Goal: Contribute content: Contribute content

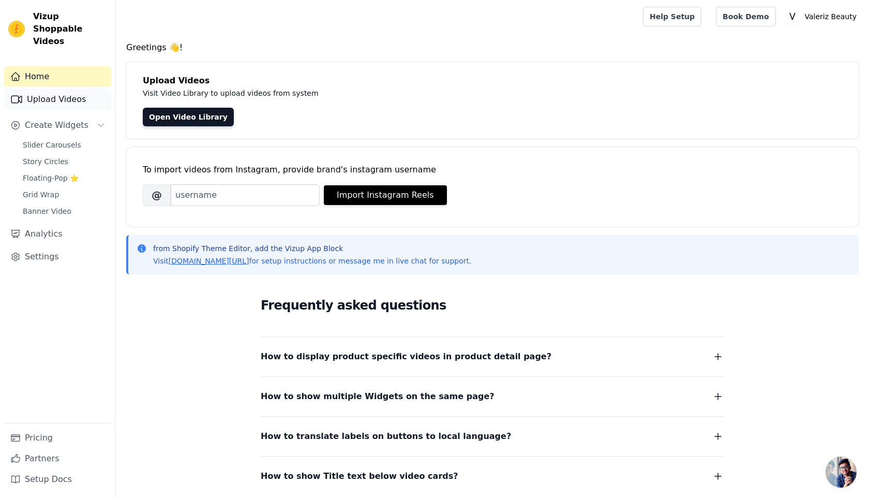
click at [67, 93] on link "Upload Videos" at bounding box center [57, 99] width 107 height 21
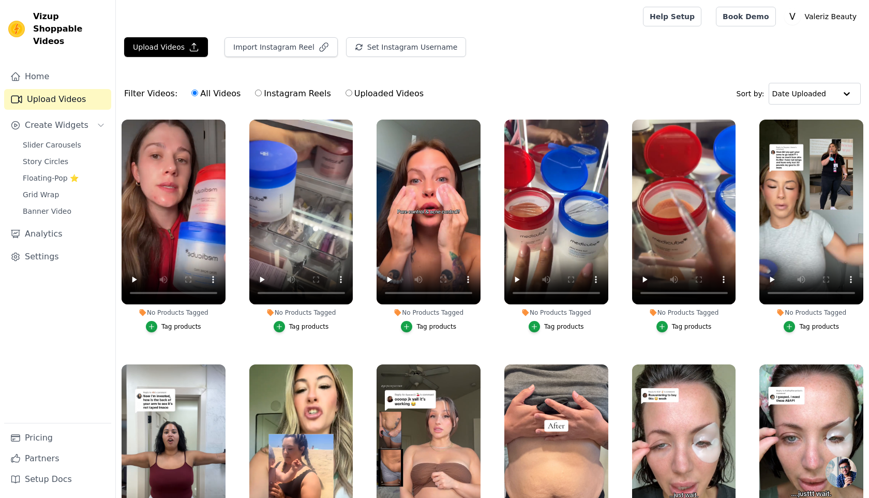
click at [236, 326] on ul "No Products Tagged Tag products No Products Tagged Tag products No Products Tag…" at bounding box center [492, 346] width 753 height 465
click at [353, 200] on label "No Products Tagged Tag products" at bounding box center [301, 228] width 105 height 218
click at [316, 201] on video at bounding box center [301, 212] width 104 height 185
click at [160, 47] on button "Upload Videos" at bounding box center [166, 47] width 84 height 20
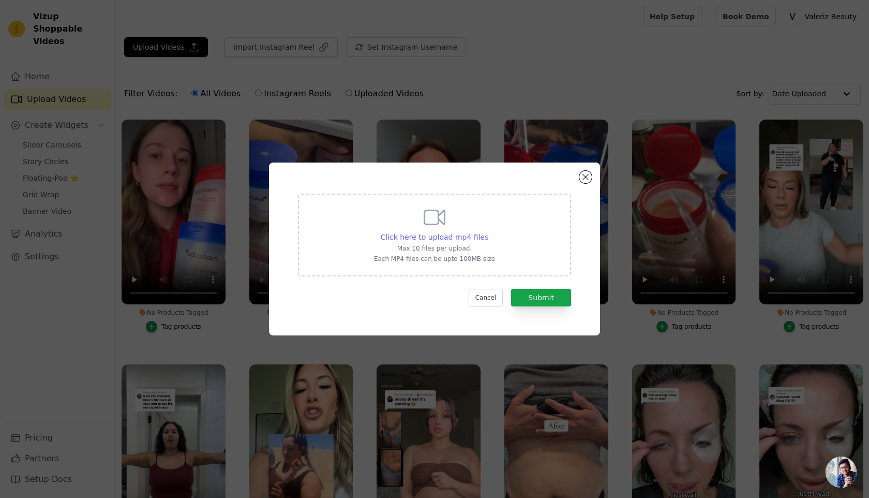
click at [460, 235] on span "Click here to upload mp4 files" at bounding box center [435, 237] width 108 height 8
click at [488, 232] on input "Click here to upload mp4 files Max 10 files per upload. Each MP4 files can be u…" at bounding box center [488, 231] width 1 height 1
type input "C:\fakepath\video_7527734838124645663.mp4"
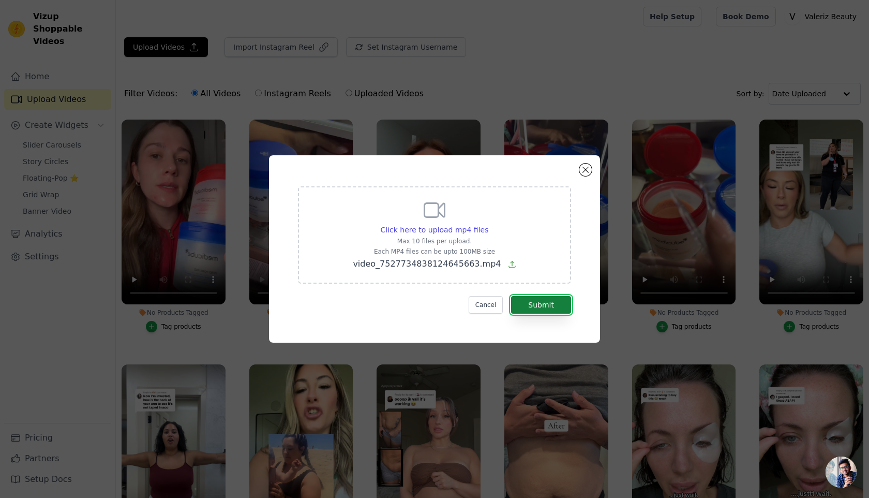
click at [561, 302] on button "Submit" at bounding box center [541, 305] width 60 height 18
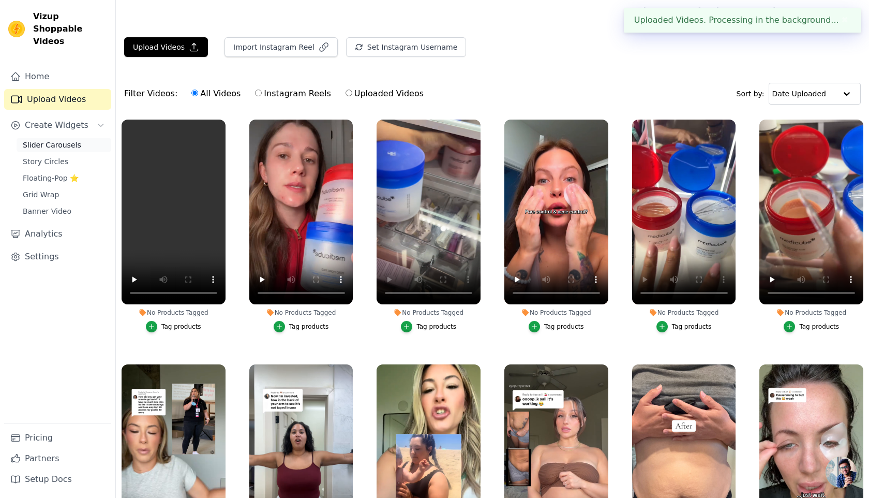
click at [46, 140] on span "Slider Carousels" at bounding box center [52, 145] width 58 height 10
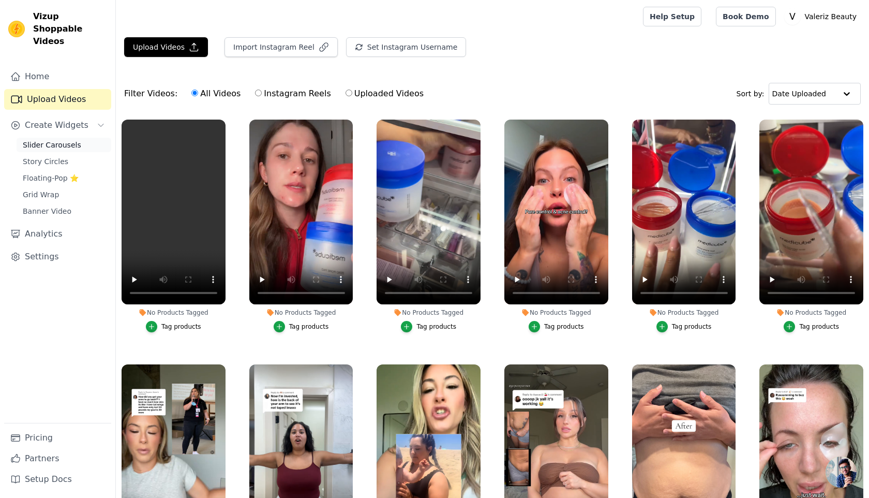
click at [42, 138] on link "Slider Carousels" at bounding box center [64, 145] width 95 height 14
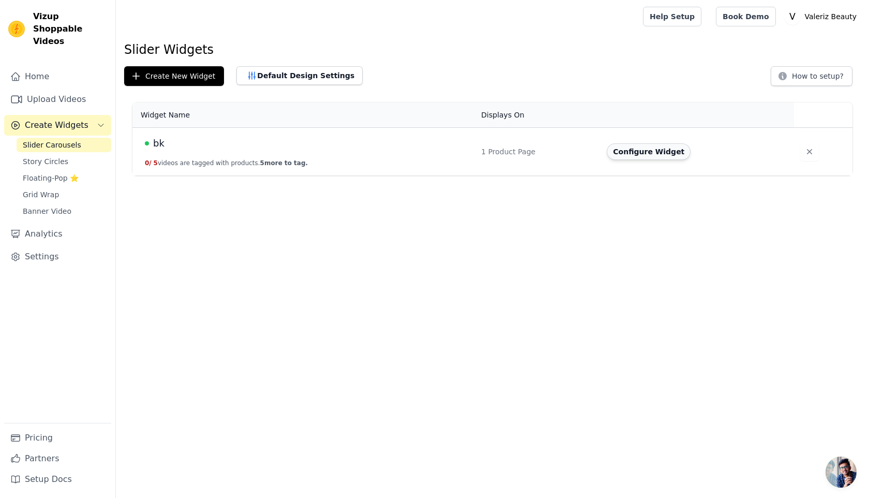
click at [618, 158] on button "Configure Widget" at bounding box center [649, 151] width 84 height 17
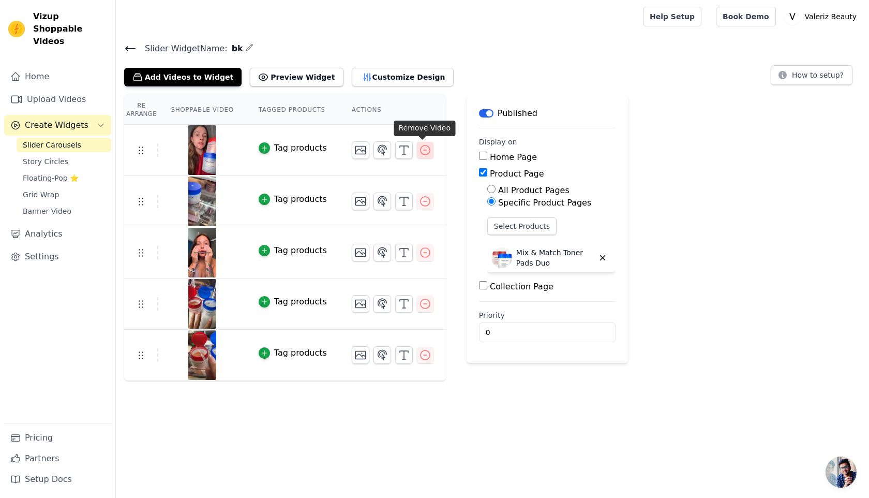
click at [424, 148] on icon "button" at bounding box center [425, 150] width 12 height 12
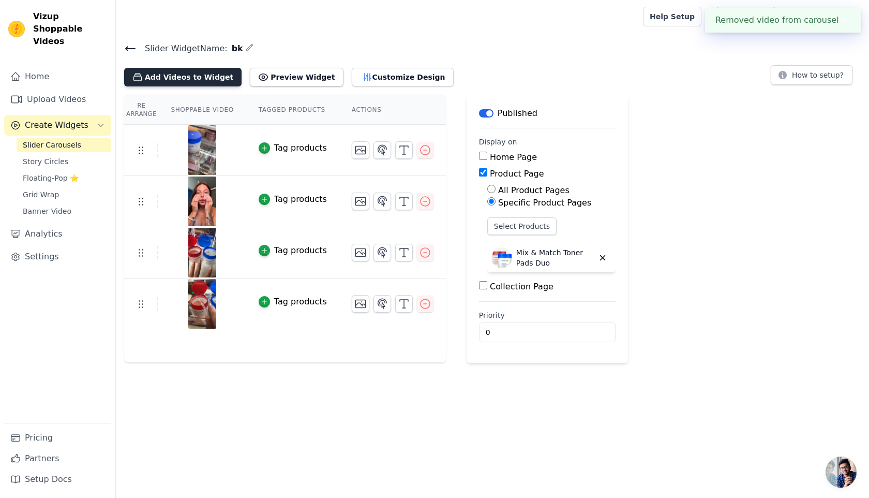
click at [209, 81] on button "Add Videos to Widget" at bounding box center [182, 77] width 117 height 19
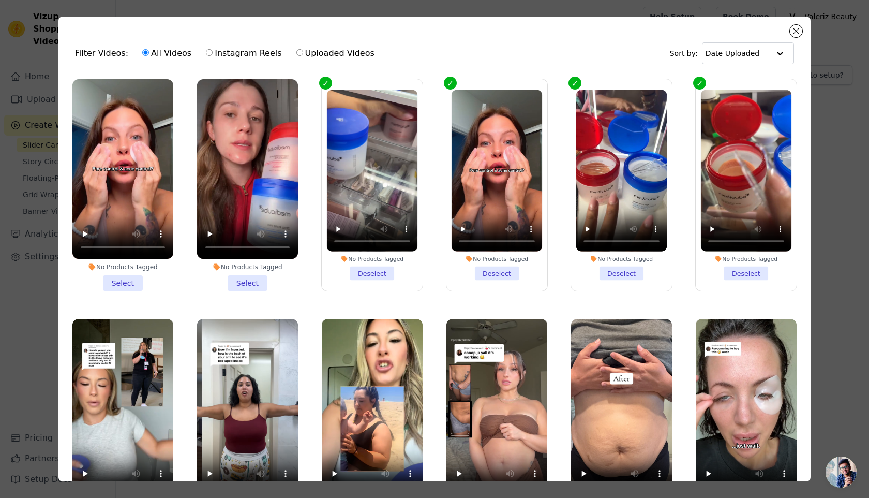
click at [121, 276] on li "No Products Tagged Select" at bounding box center [122, 185] width 101 height 212
click at [0, 0] on input "No Products Tagged Select" at bounding box center [0, 0] width 0 height 0
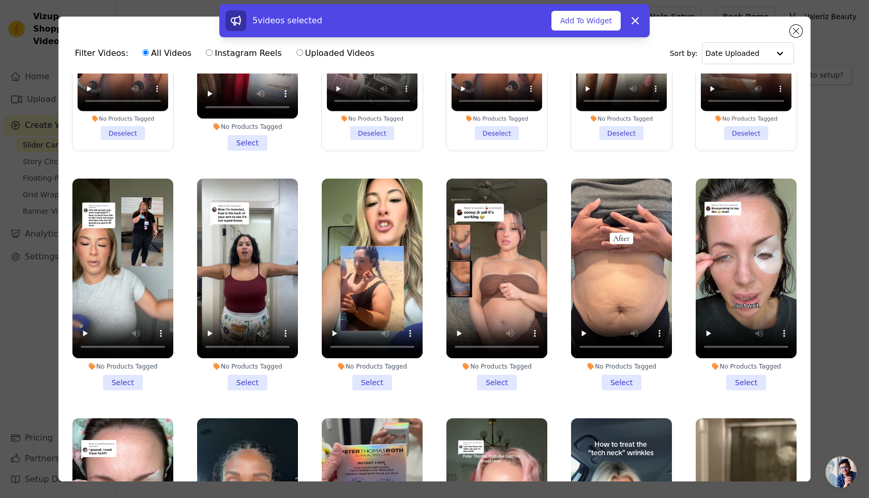
scroll to position [149, 0]
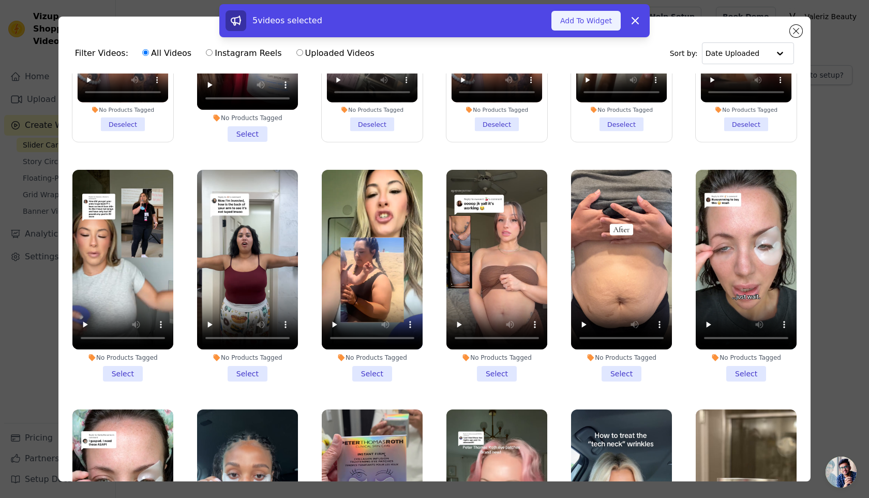
click at [585, 11] on button "Add To Widget" at bounding box center [586, 21] width 69 height 20
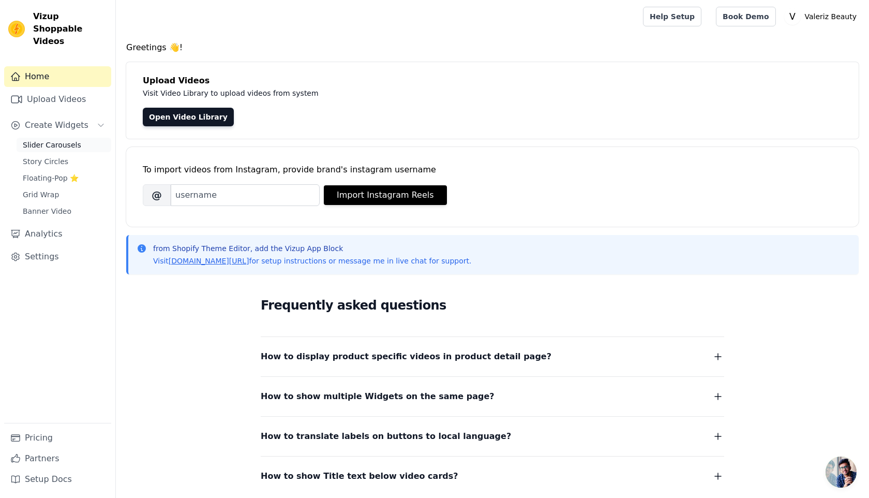
click at [44, 140] on span "Slider Carousels" at bounding box center [52, 145] width 58 height 10
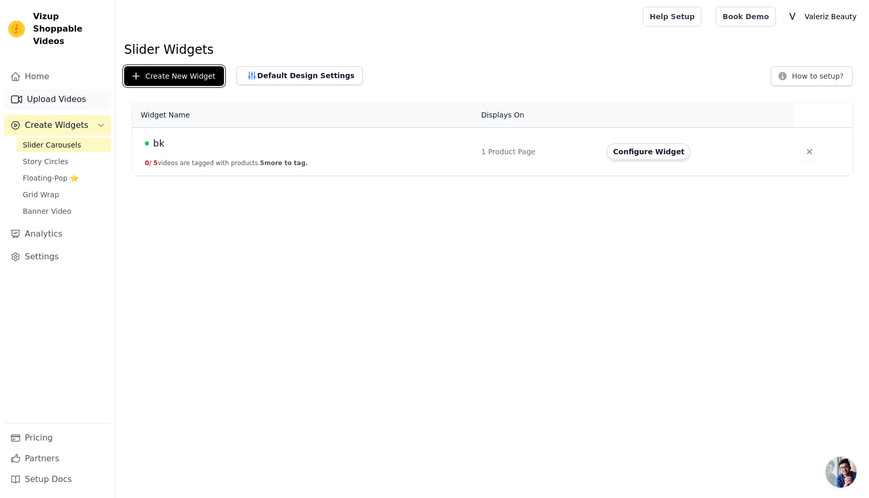
drag, startPoint x: 171, startPoint y: 83, endPoint x: 37, endPoint y: 88, distance: 134.6
click at [37, 89] on div "Vizup Shoppable Videos Home Upload Videos Create Widgets Slider Carousels Story…" at bounding box center [434, 87] width 869 height 175
click at [37, 89] on link "Upload Videos" at bounding box center [57, 99] width 107 height 21
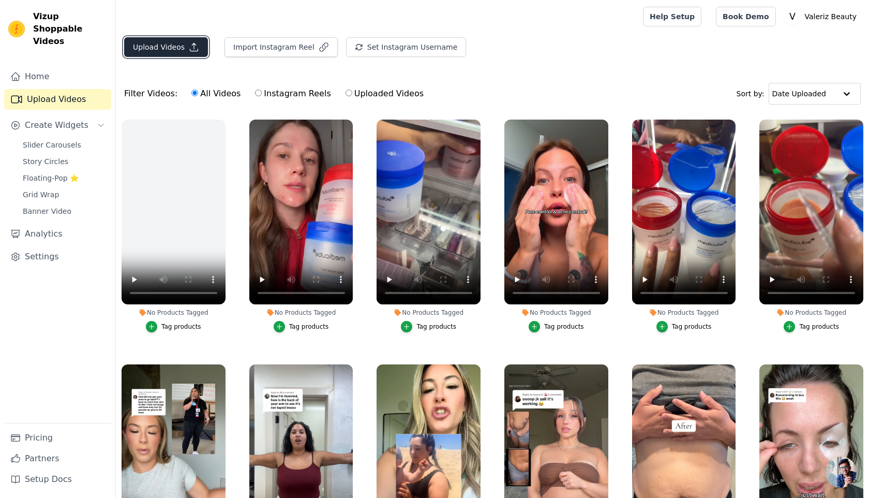
click at [168, 44] on button "Upload Videos" at bounding box center [166, 47] width 84 height 20
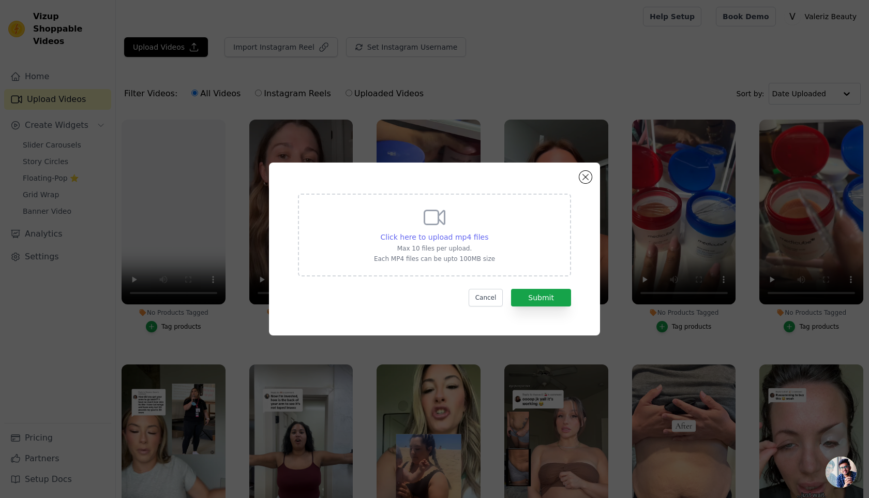
click at [413, 235] on span "Click here to upload mp4 files" at bounding box center [435, 237] width 108 height 8
click at [488, 232] on input "Click here to upload mp4 files Max 10 files per upload. Each MP4 files can be u…" at bounding box center [488, 231] width 1 height 1
type input "C:\fakepath\video_7534718548917112094.mp4"
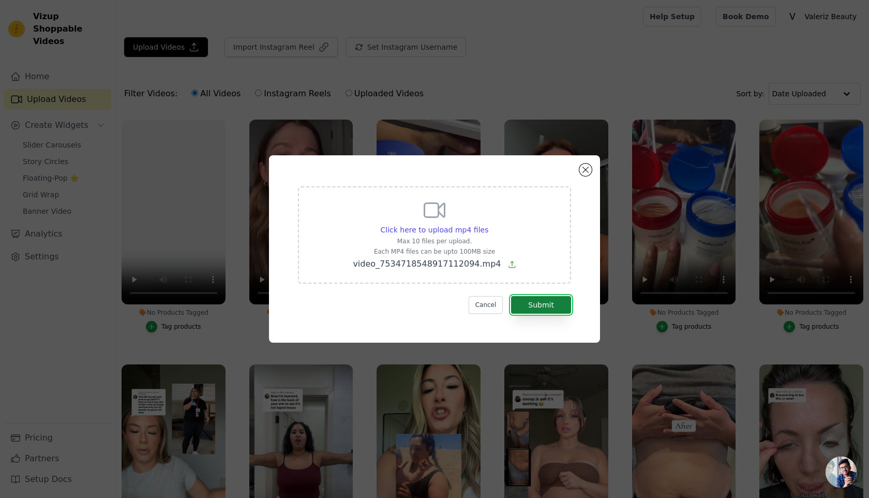
click at [543, 306] on button "Submit" at bounding box center [541, 305] width 60 height 18
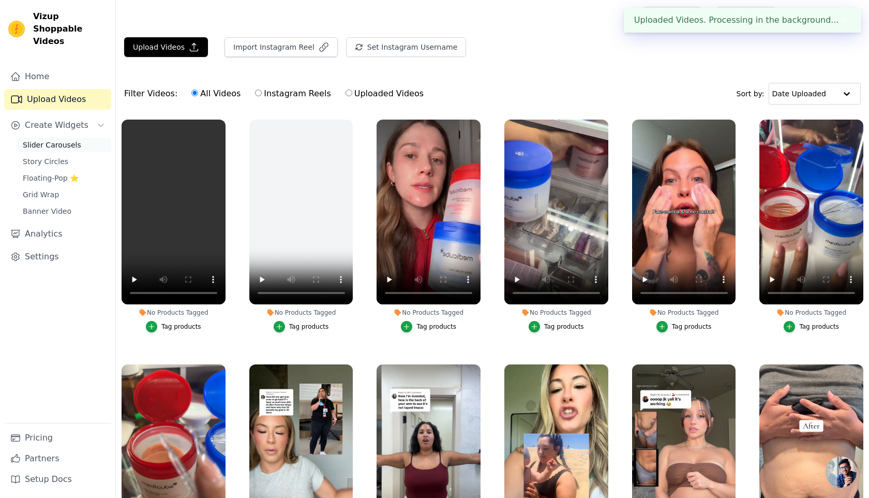
click at [58, 140] on span "Slider Carousels" at bounding box center [52, 145] width 58 height 10
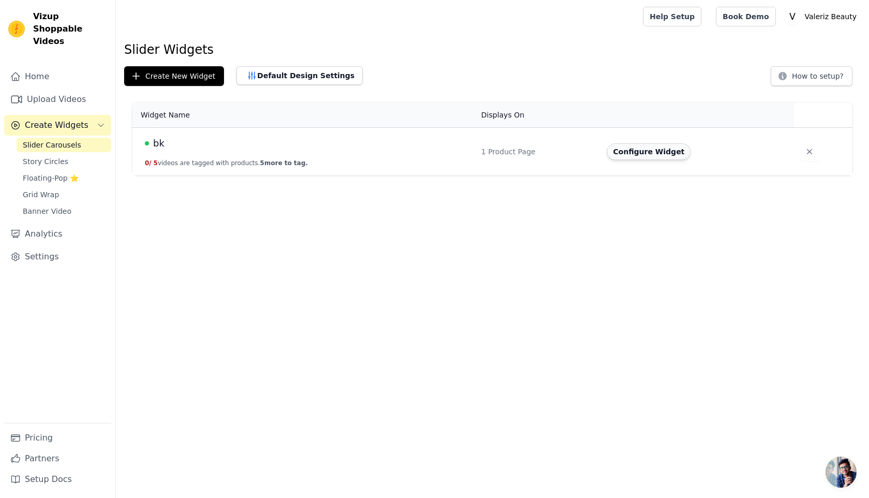
click at [628, 155] on button "Configure Widget" at bounding box center [649, 151] width 84 height 17
click at [638, 143] on button "Configure Widget" at bounding box center [649, 151] width 84 height 17
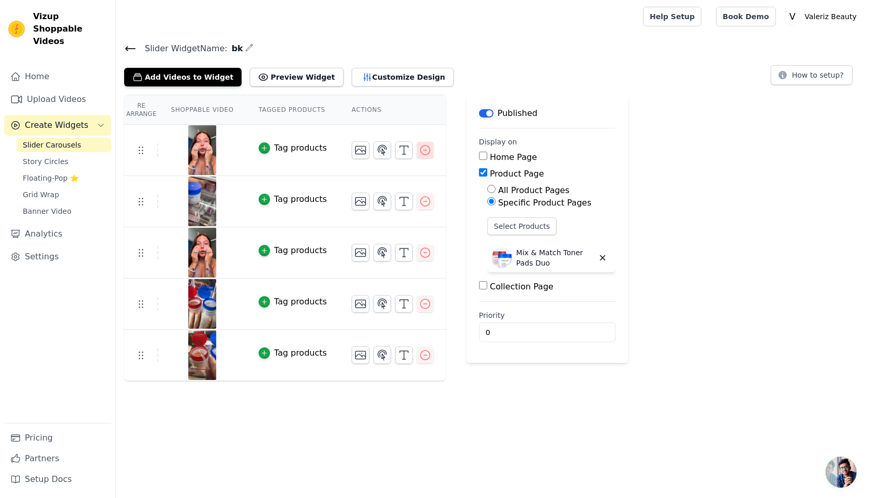
click at [422, 152] on icon "button" at bounding box center [425, 150] width 12 height 12
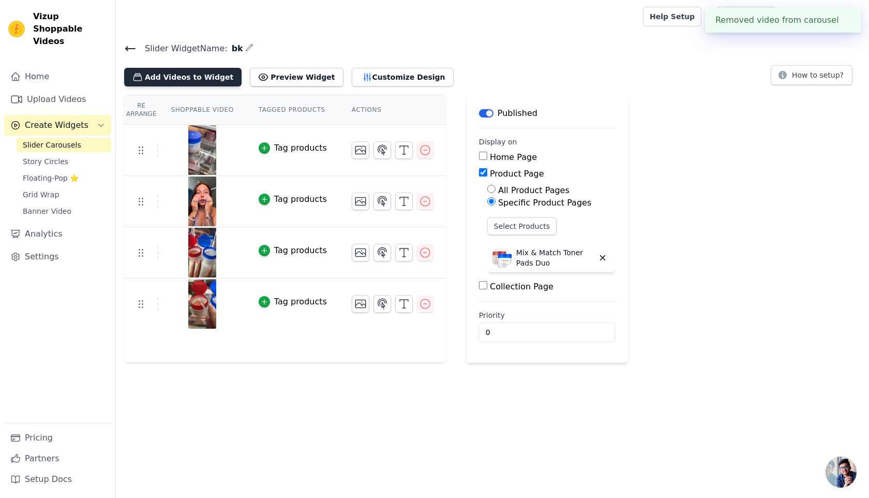
click at [201, 72] on button "Add Videos to Widget" at bounding box center [182, 77] width 117 height 19
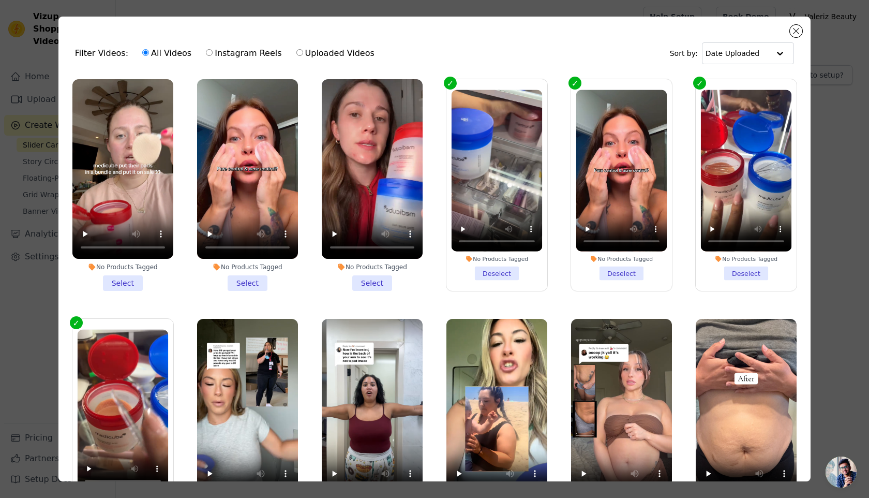
click at [116, 271] on li "No Products Tagged Select" at bounding box center [122, 185] width 101 height 212
click at [0, 0] on input "No Products Tagged Select" at bounding box center [0, 0] width 0 height 0
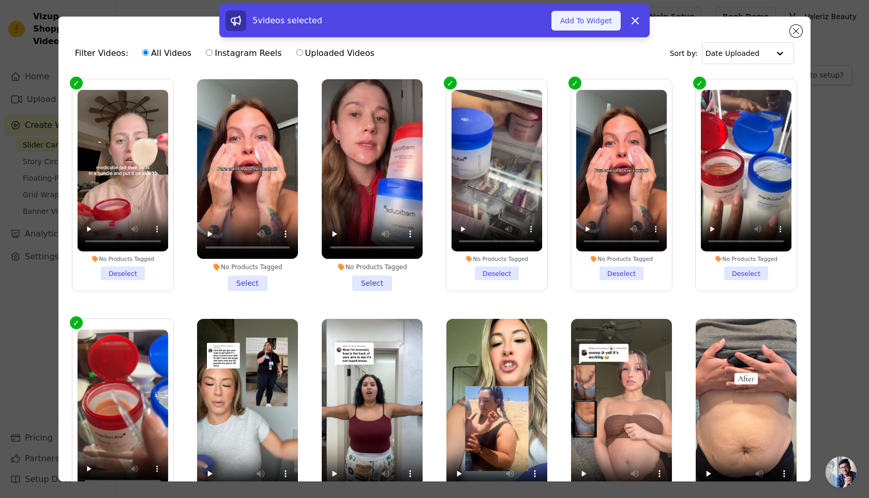
click at [568, 15] on button "Add To Widget" at bounding box center [586, 21] width 69 height 20
